Goal: Task Accomplishment & Management: Manage account settings

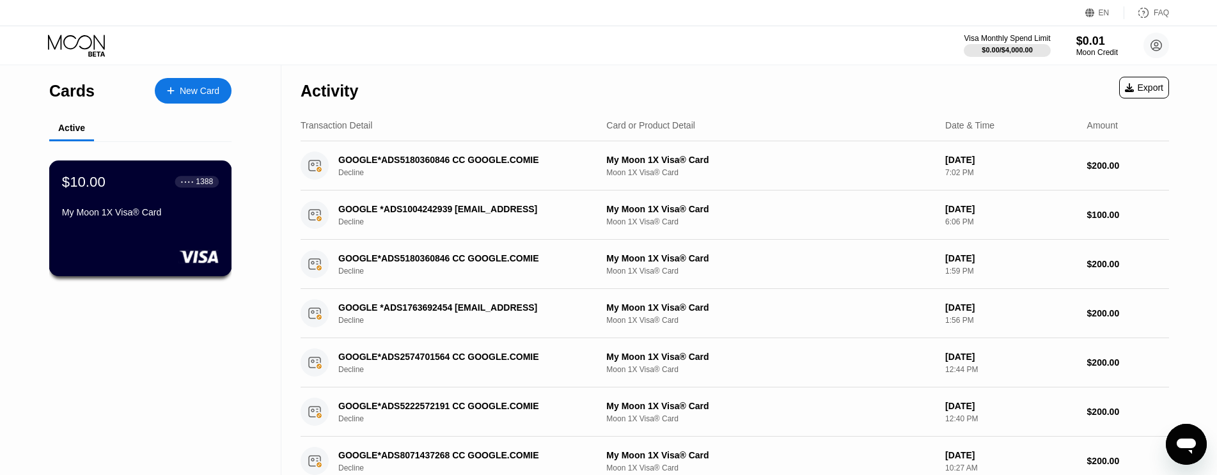
click at [173, 244] on div "$10.00 ● ● ● ● 1388 My Moon 1X Visa® Card" at bounding box center [140, 219] width 183 height 116
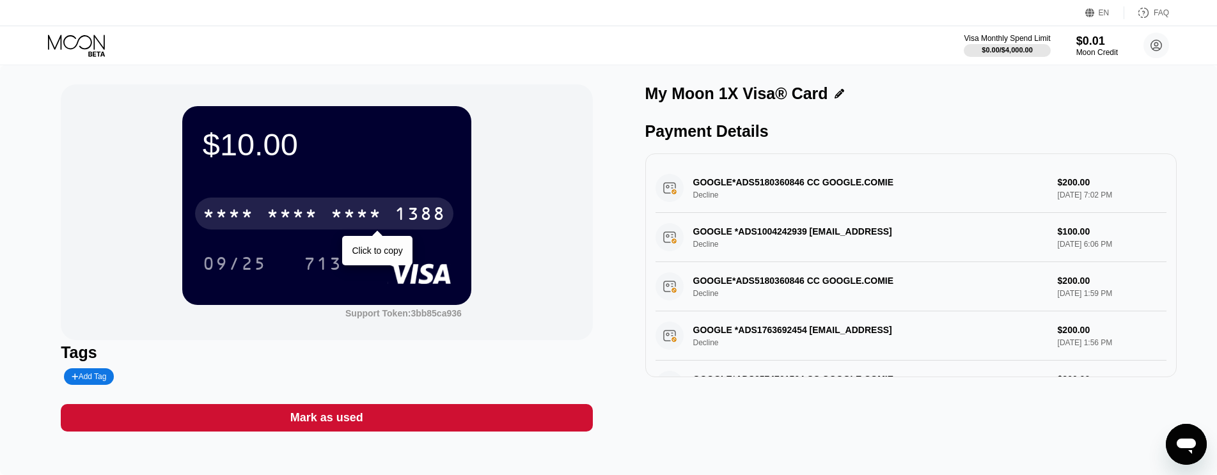
click at [356, 213] on div "* * * *" at bounding box center [356, 215] width 51 height 20
click at [371, 208] on div "* * * *" at bounding box center [356, 215] width 51 height 20
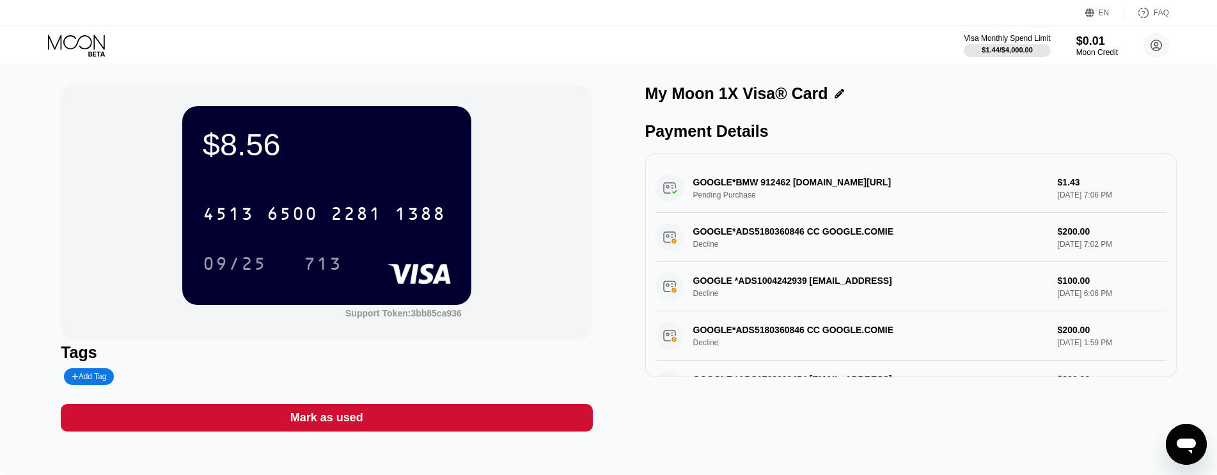
click at [86, 46] on icon at bounding box center [77, 46] width 59 height 22
